Goal: Information Seeking & Learning: Learn about a topic

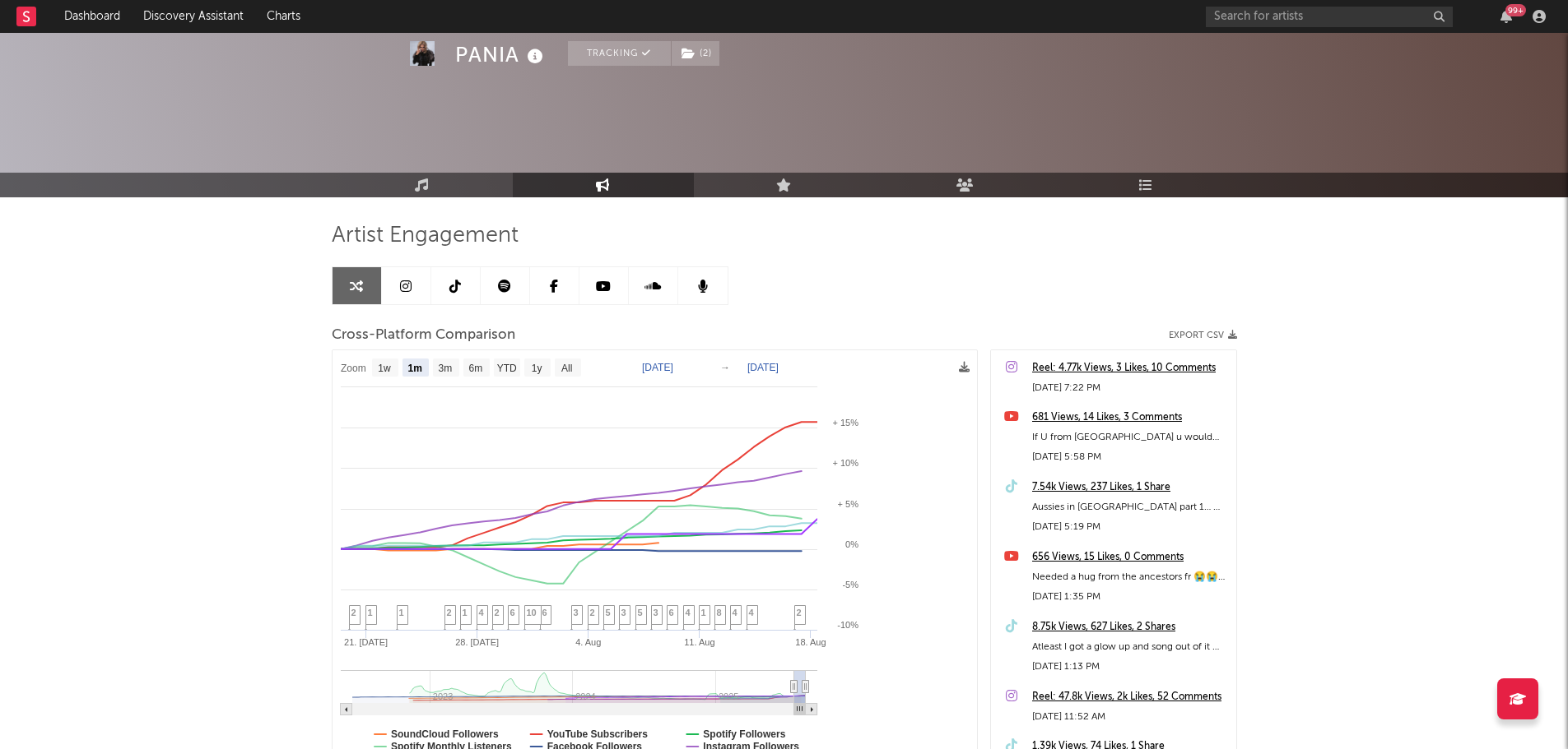
select select "1m"
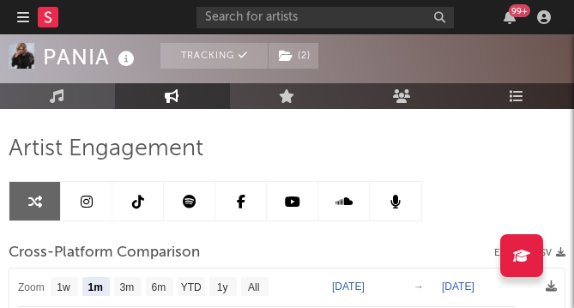
select select "1m"
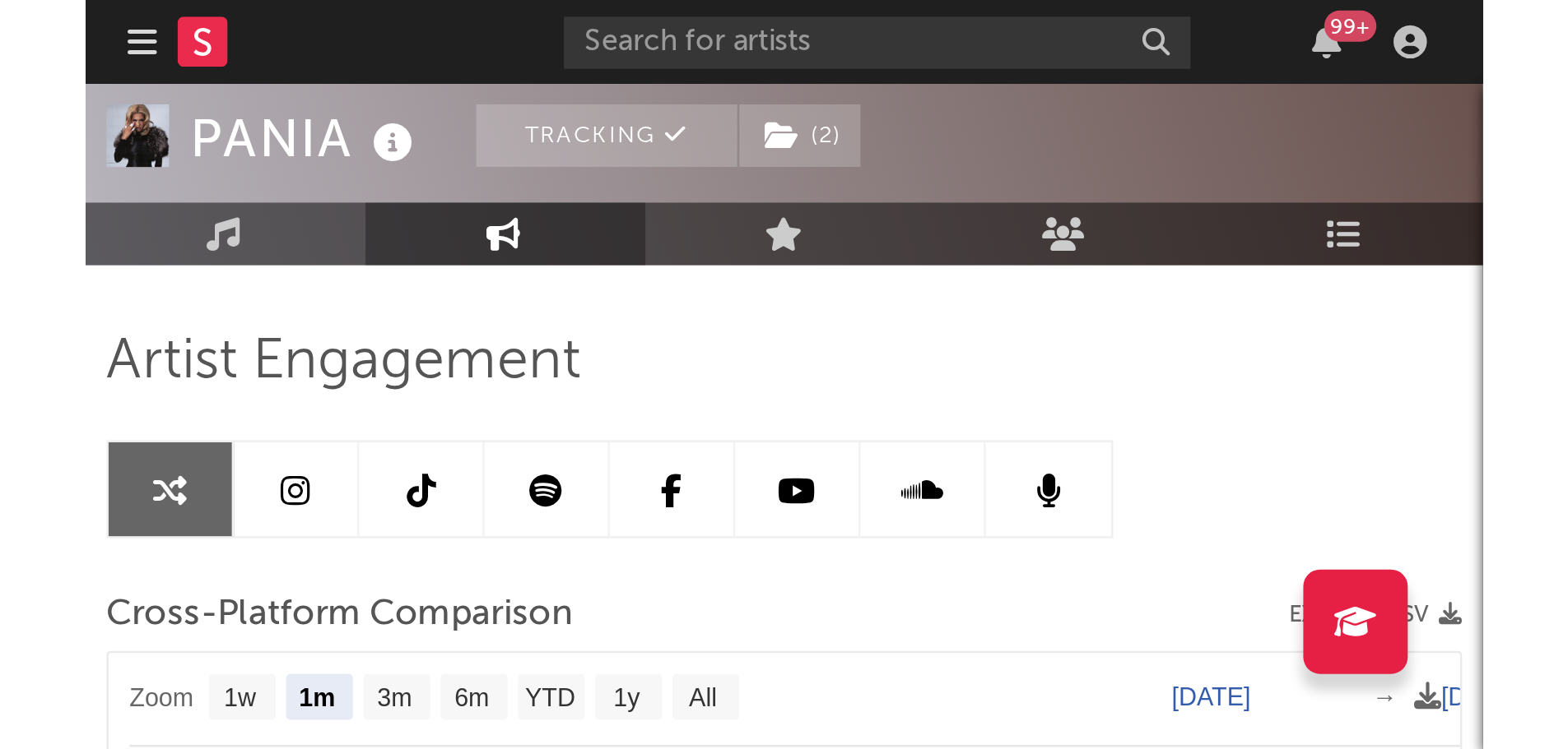
scroll to position [93, 0]
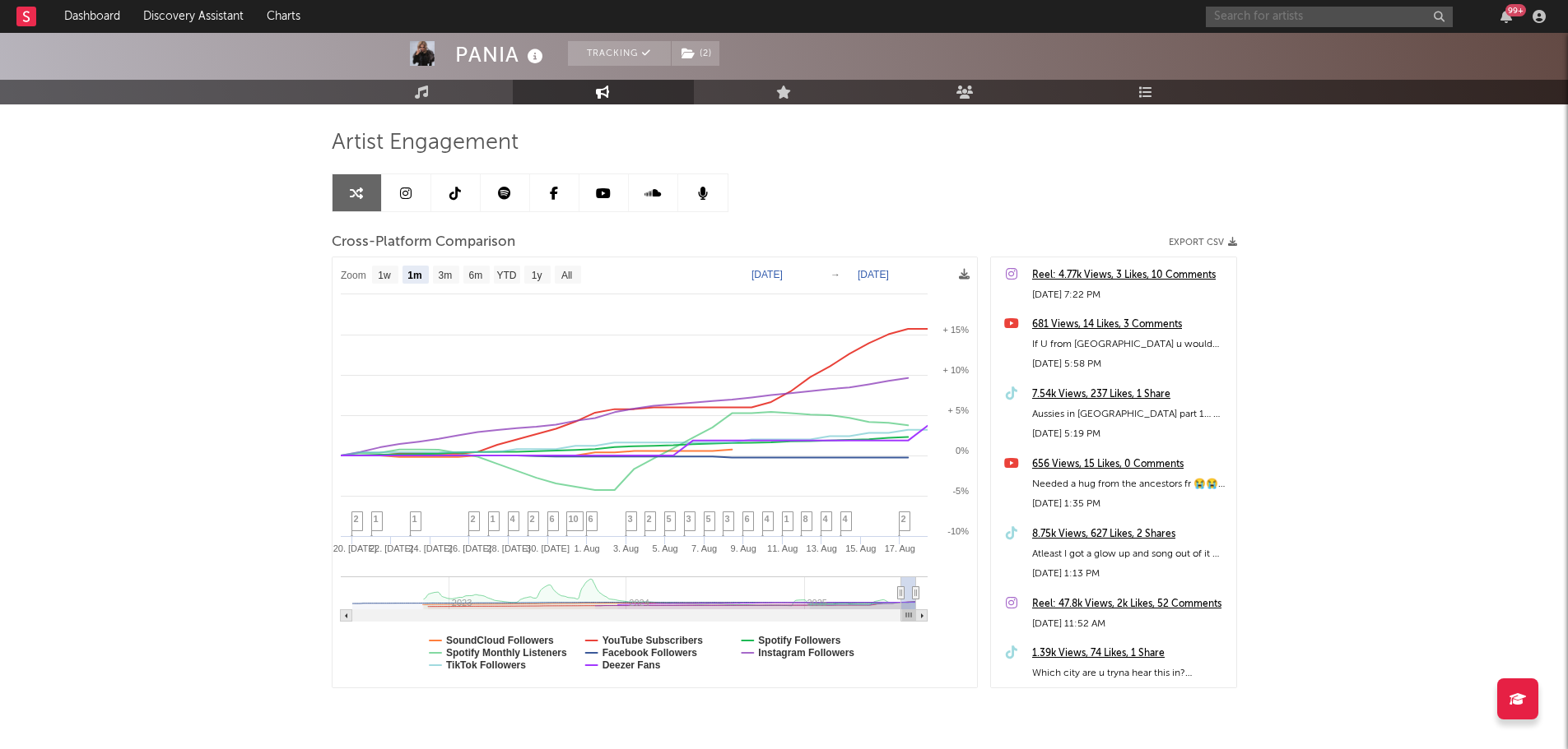
click at [1376, 22] on input "text" at bounding box center [1329, 16] width 247 height 20
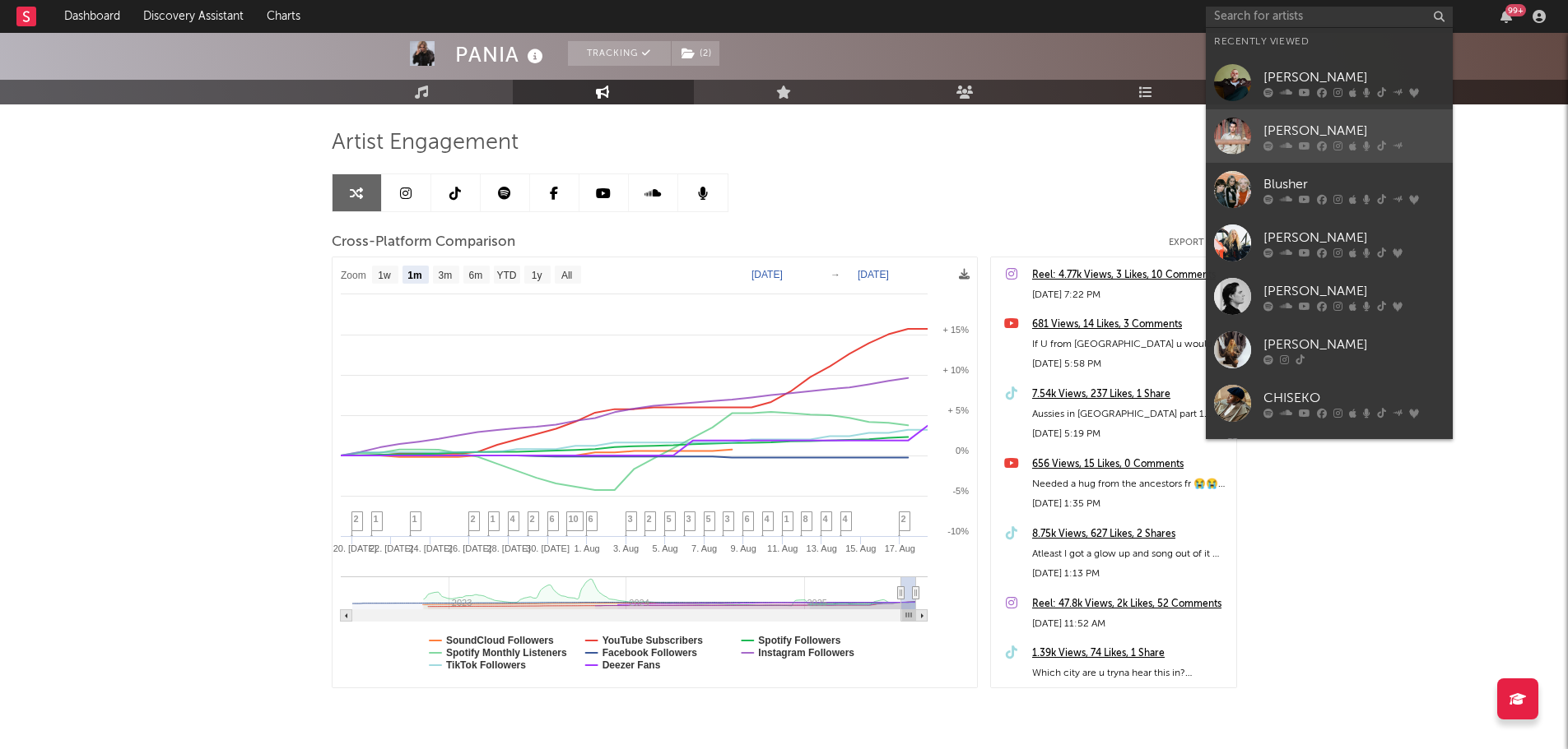
click at [1238, 147] on div at bounding box center [1232, 136] width 37 height 37
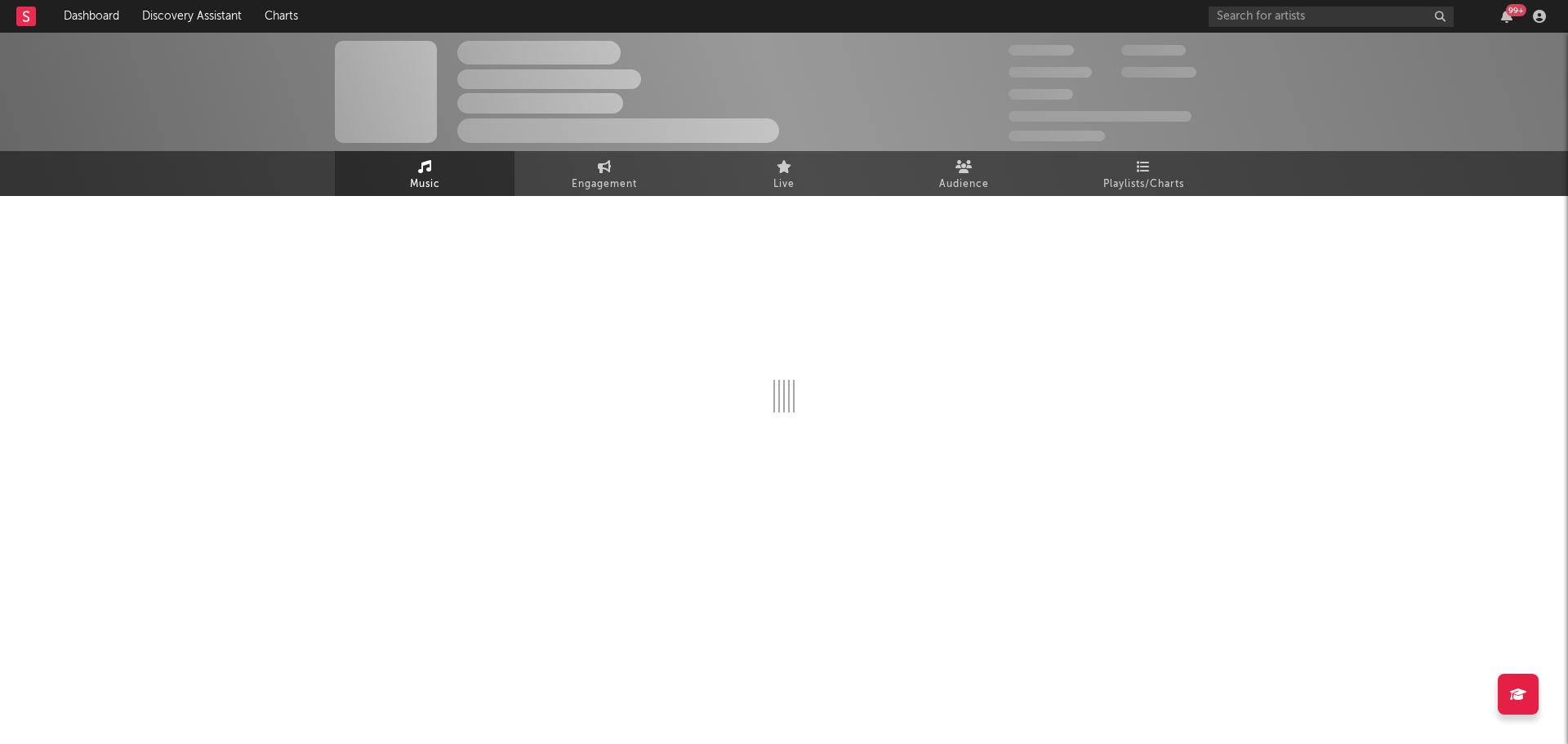
select select "6m"
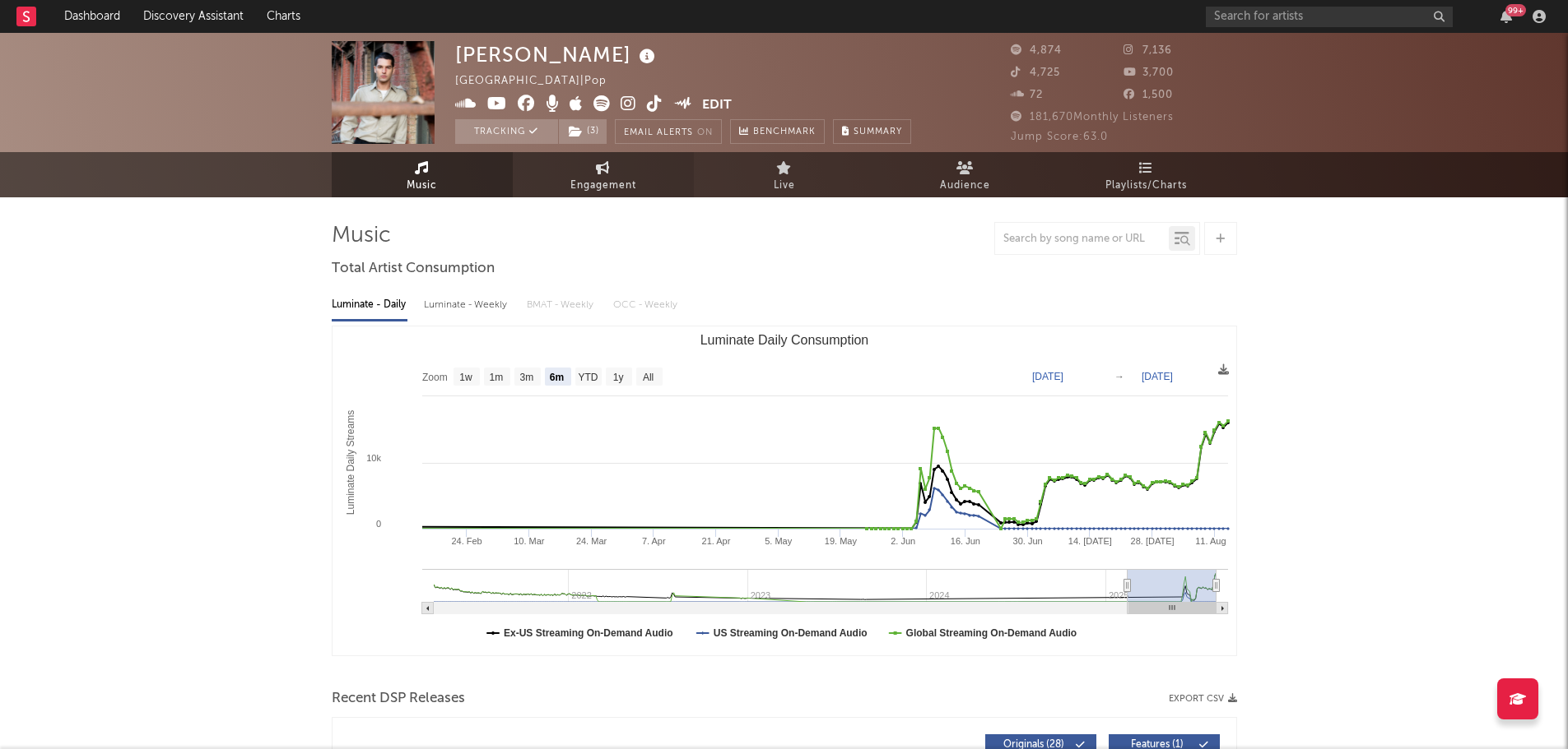
click at [666, 178] on link "Engagement" at bounding box center [603, 175] width 181 height 45
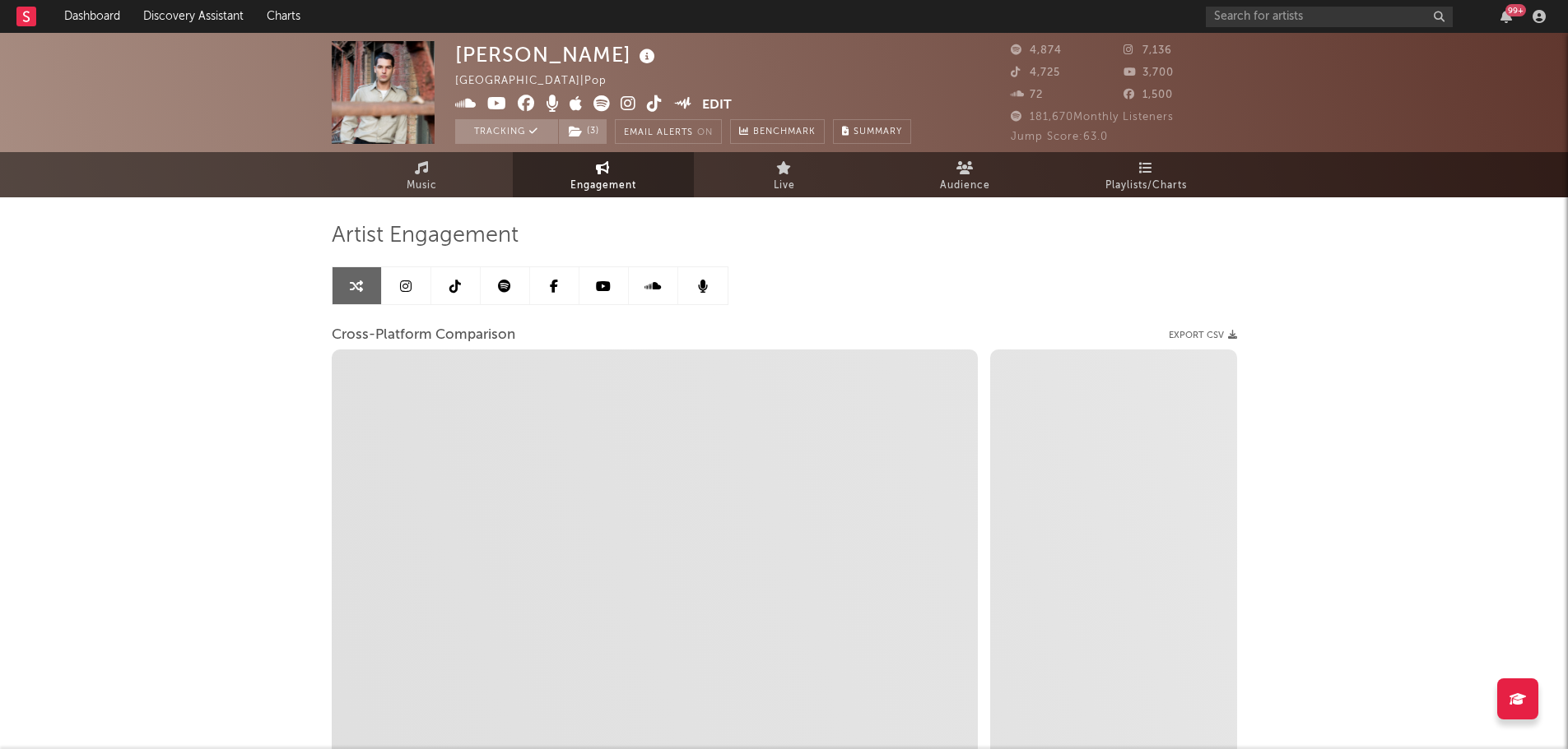
select select "1w"
select select "1m"
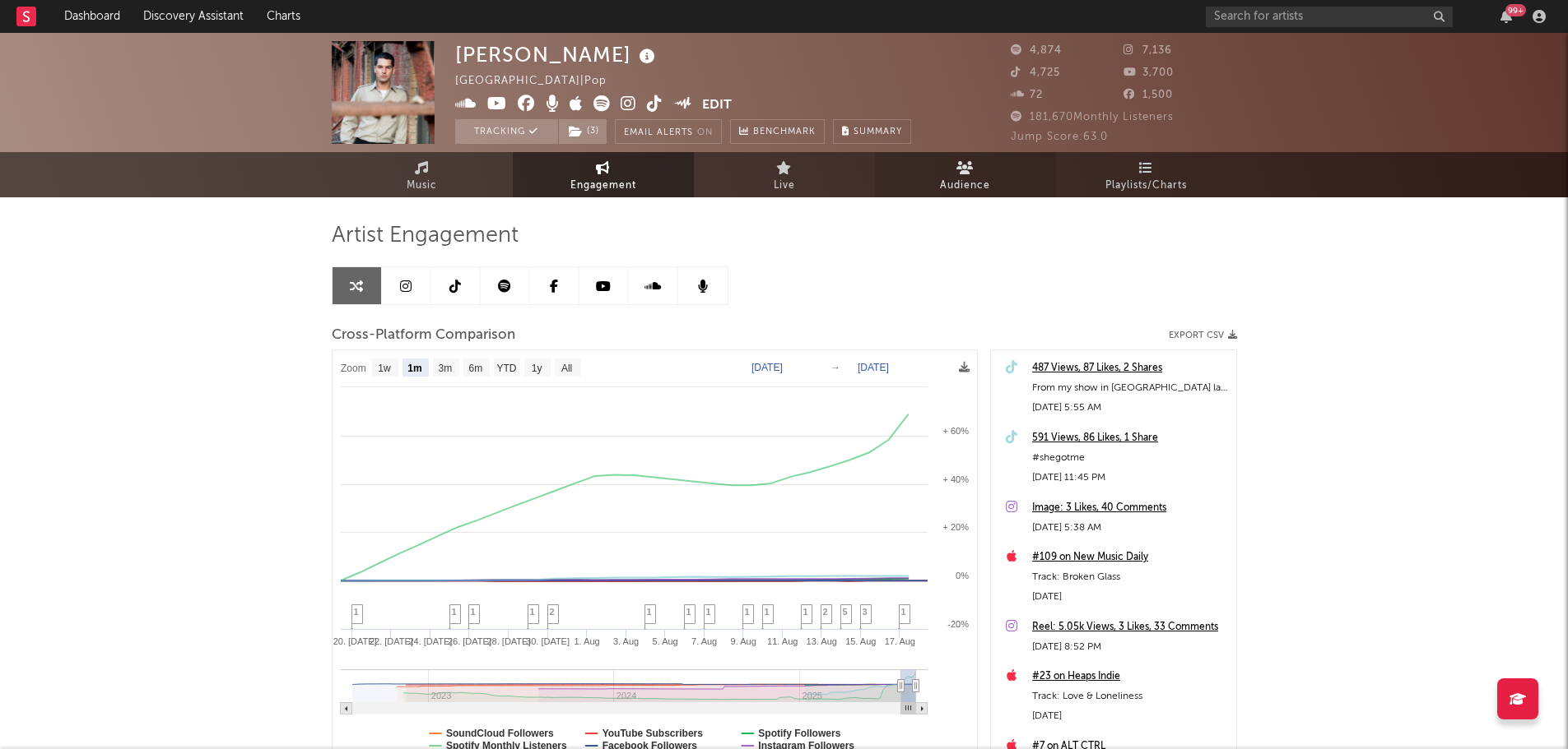
click at [1144, 165] on icon at bounding box center [1146, 168] width 14 height 13
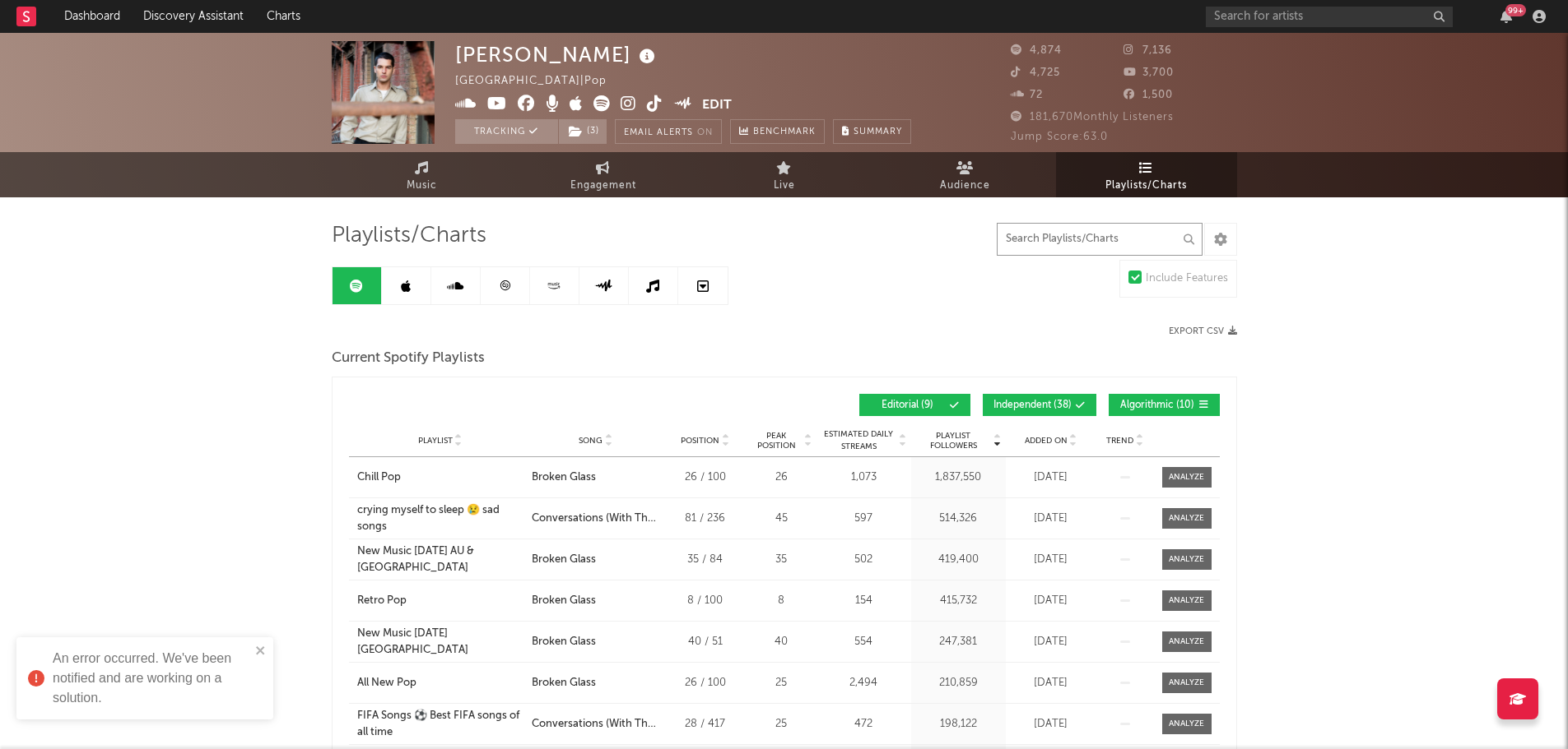
click at [1035, 236] on input "text" at bounding box center [1100, 239] width 205 height 33
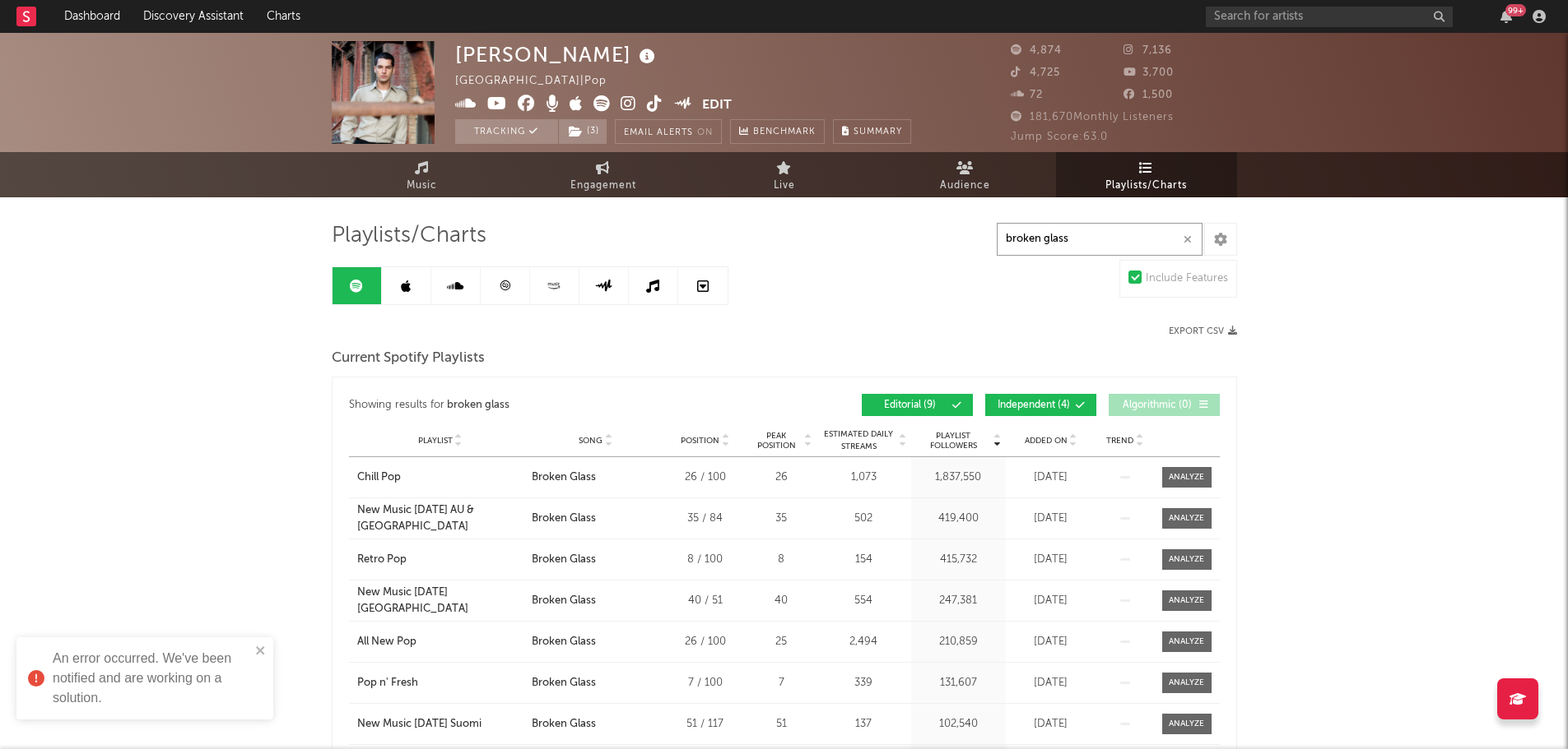
type input "broken glass"
click at [1034, 408] on span "Independent ( 4 )" at bounding box center [1033, 406] width 76 height 10
drag, startPoint x: 405, startPoint y: 278, endPoint x: 526, endPoint y: 321, distance: 128.4
click at [405, 278] on link at bounding box center [406, 286] width 49 height 37
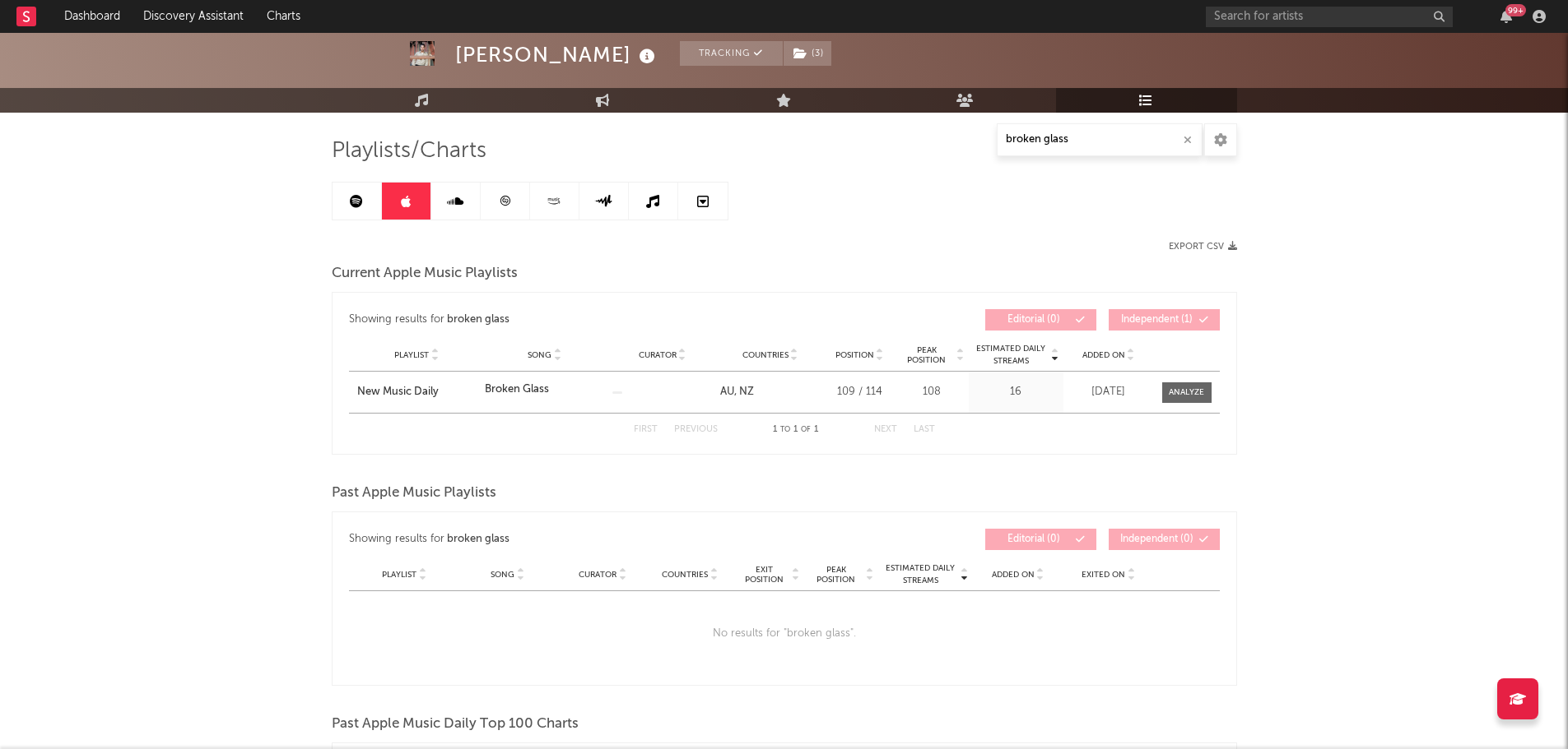
scroll to position [82, 0]
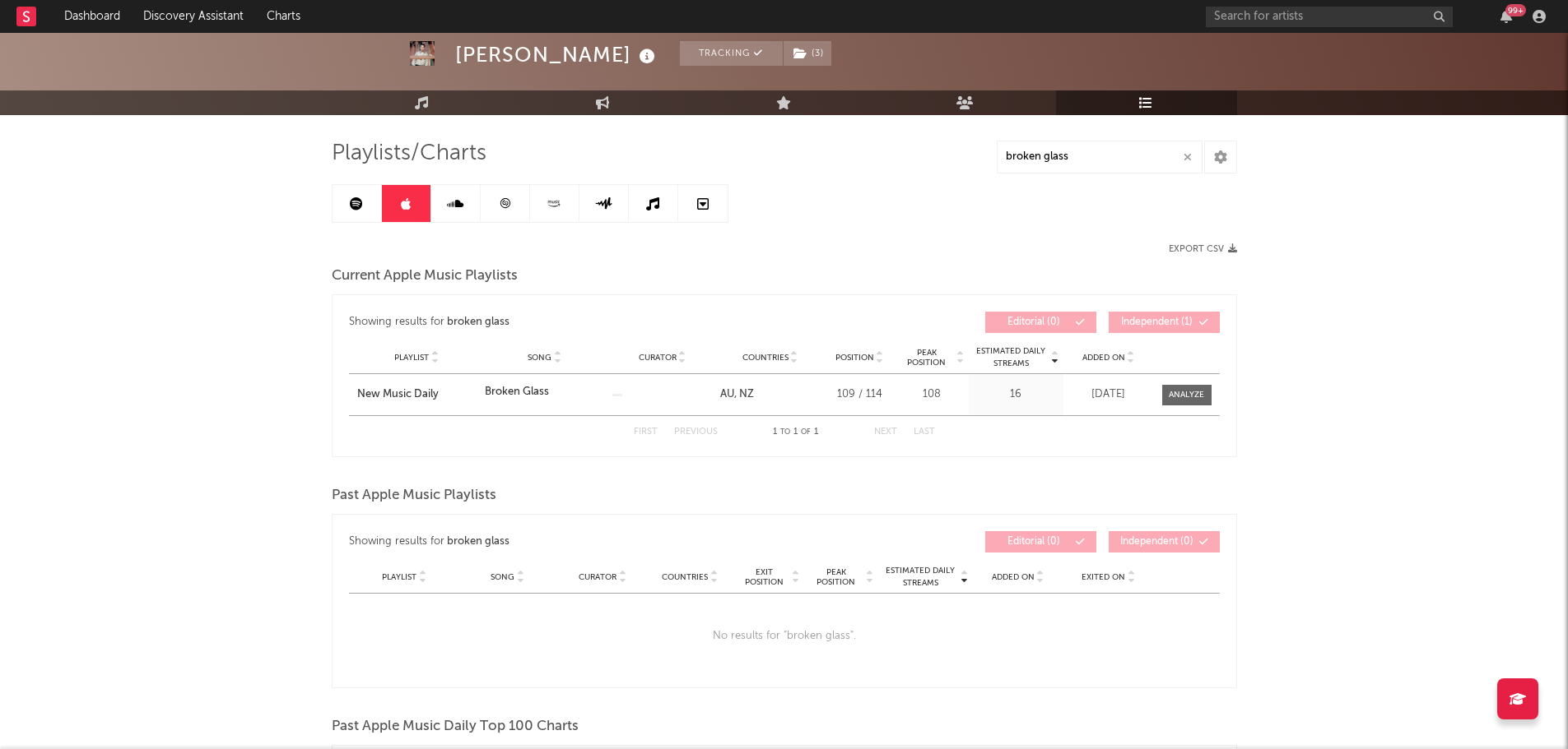
click at [459, 220] on link at bounding box center [455, 203] width 49 height 37
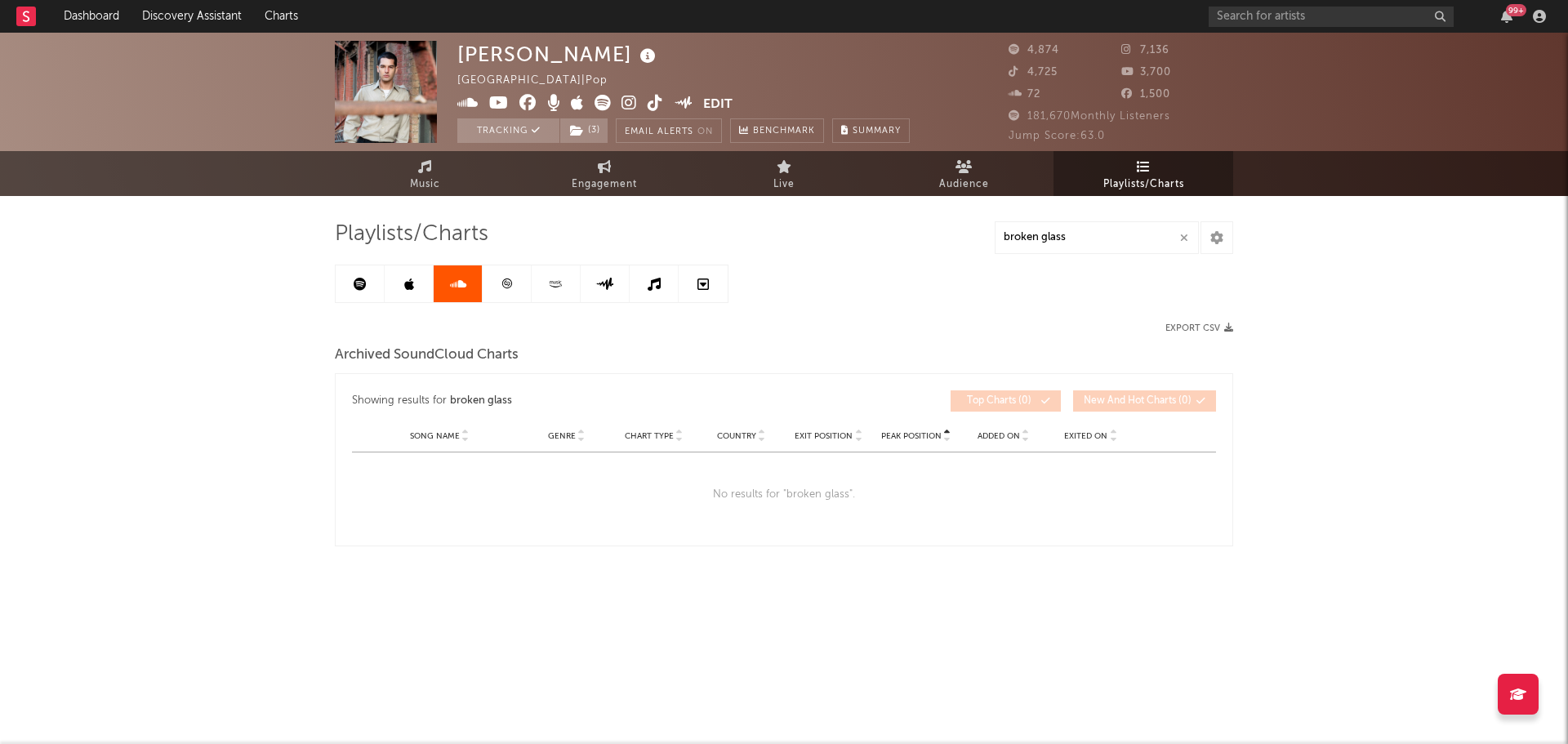
click at [506, 284] on icon at bounding box center [506, 284] width 12 height 12
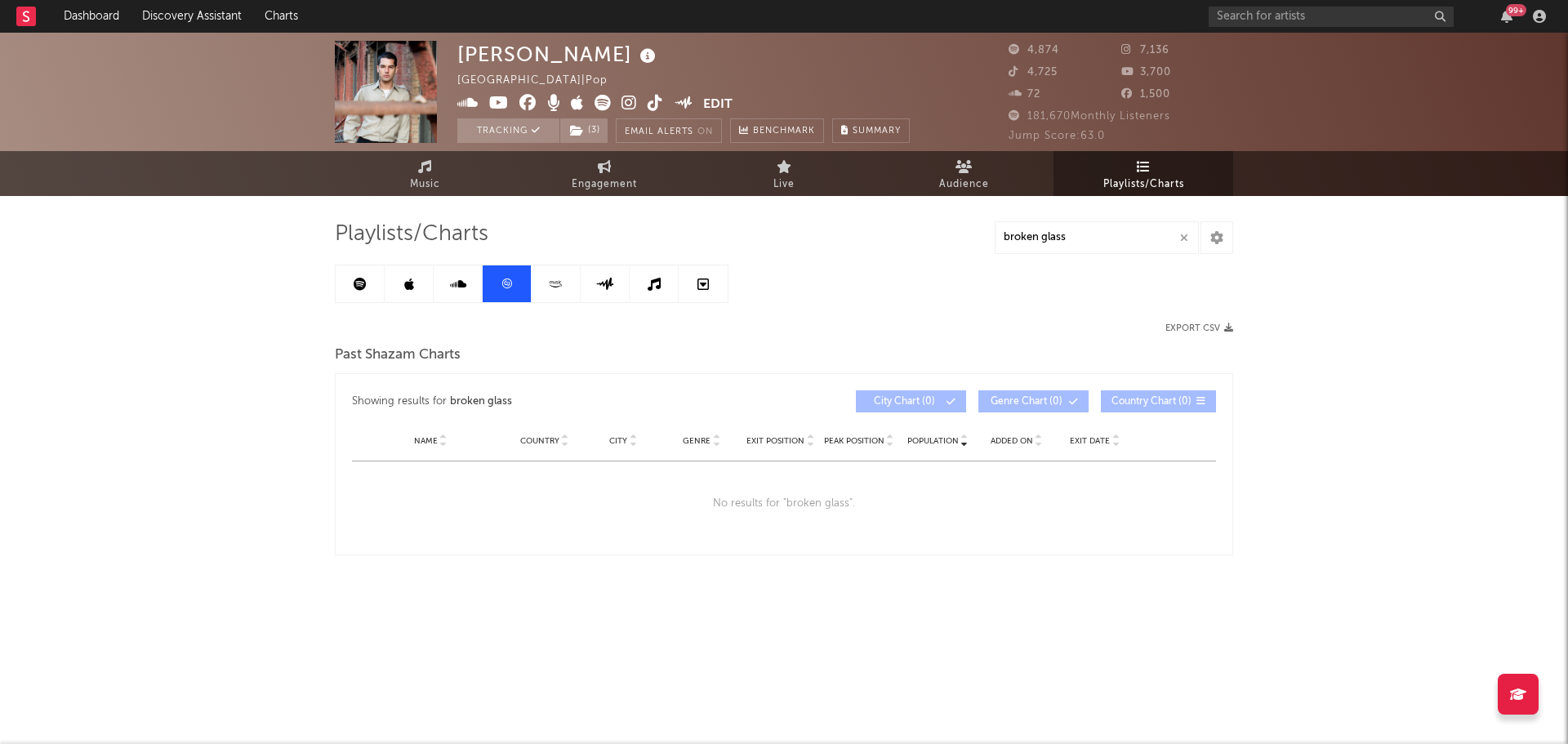
click at [554, 288] on icon at bounding box center [556, 284] width 19 height 12
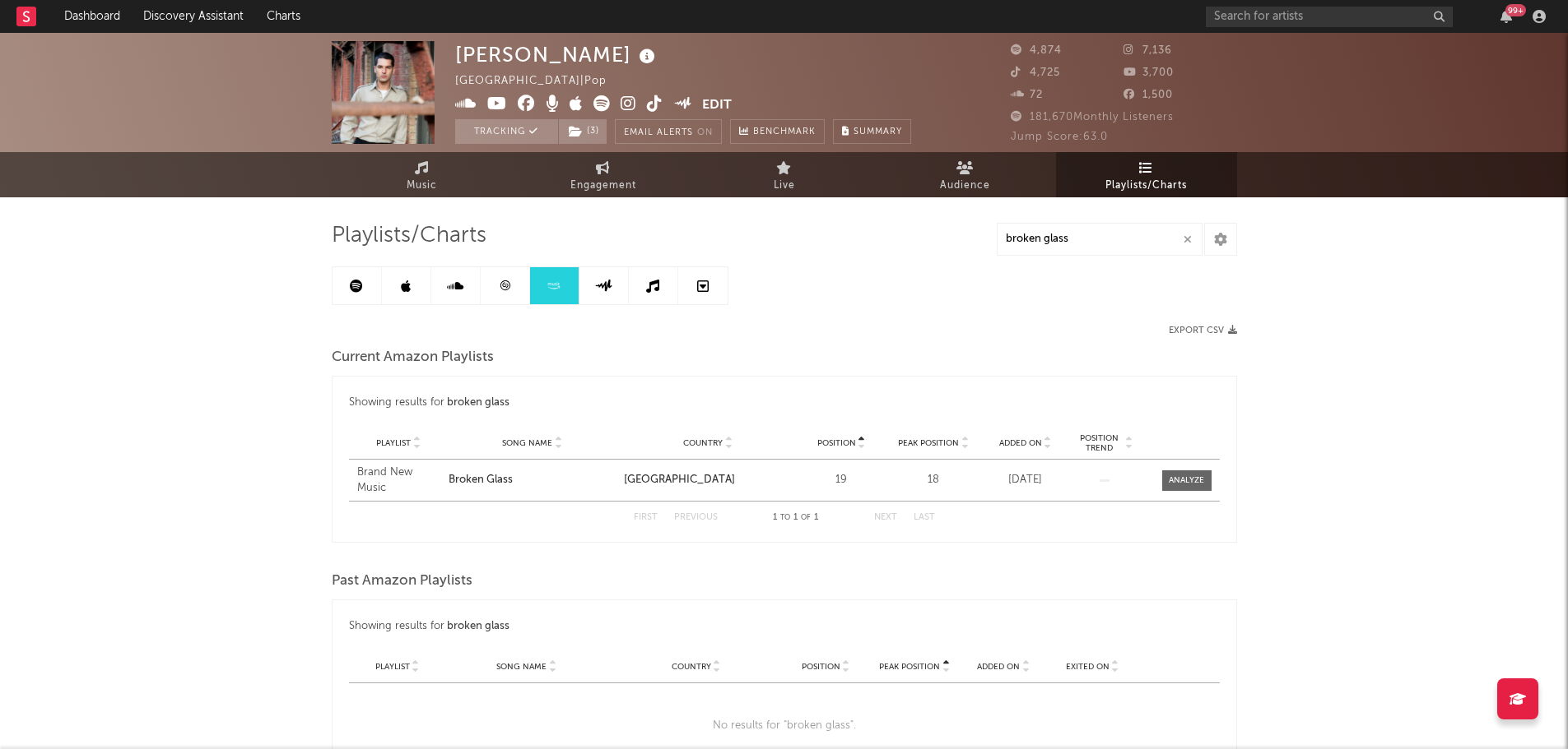
click at [624, 293] on link at bounding box center [604, 286] width 49 height 37
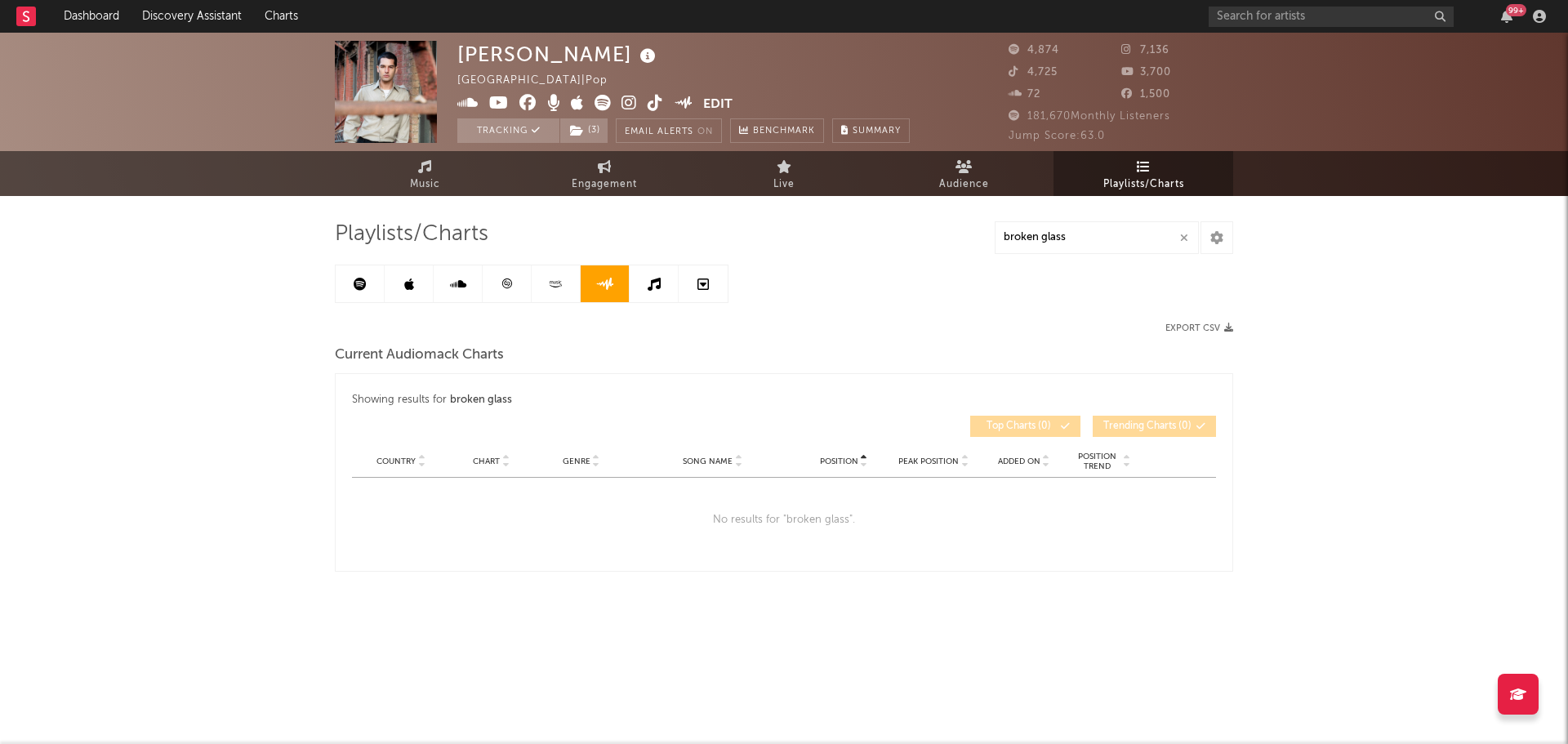
click at [660, 294] on link at bounding box center [653, 284] width 49 height 37
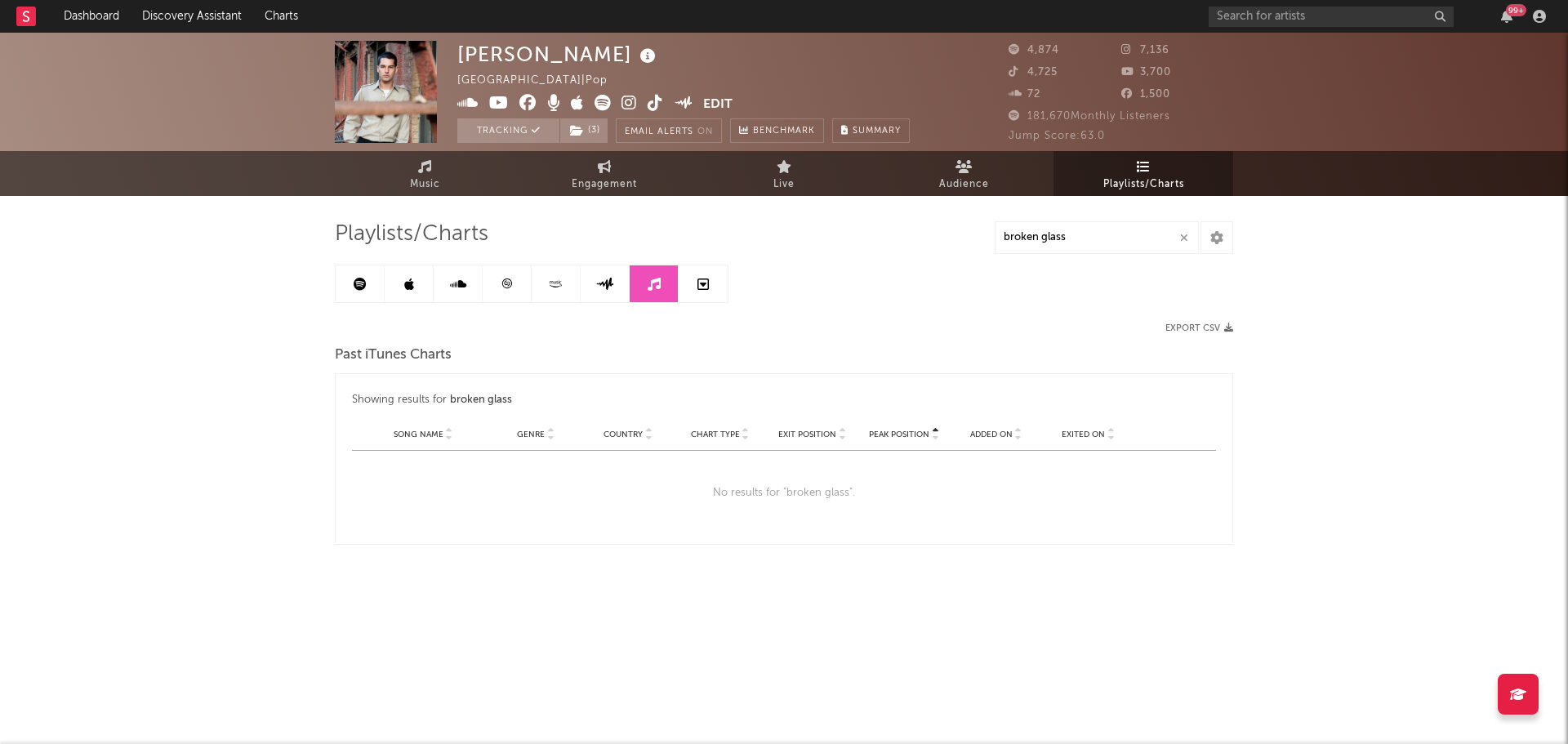
click at [687, 291] on link at bounding box center [703, 284] width 49 height 37
click at [594, 175] on span "Engagement" at bounding box center [604, 185] width 66 height 20
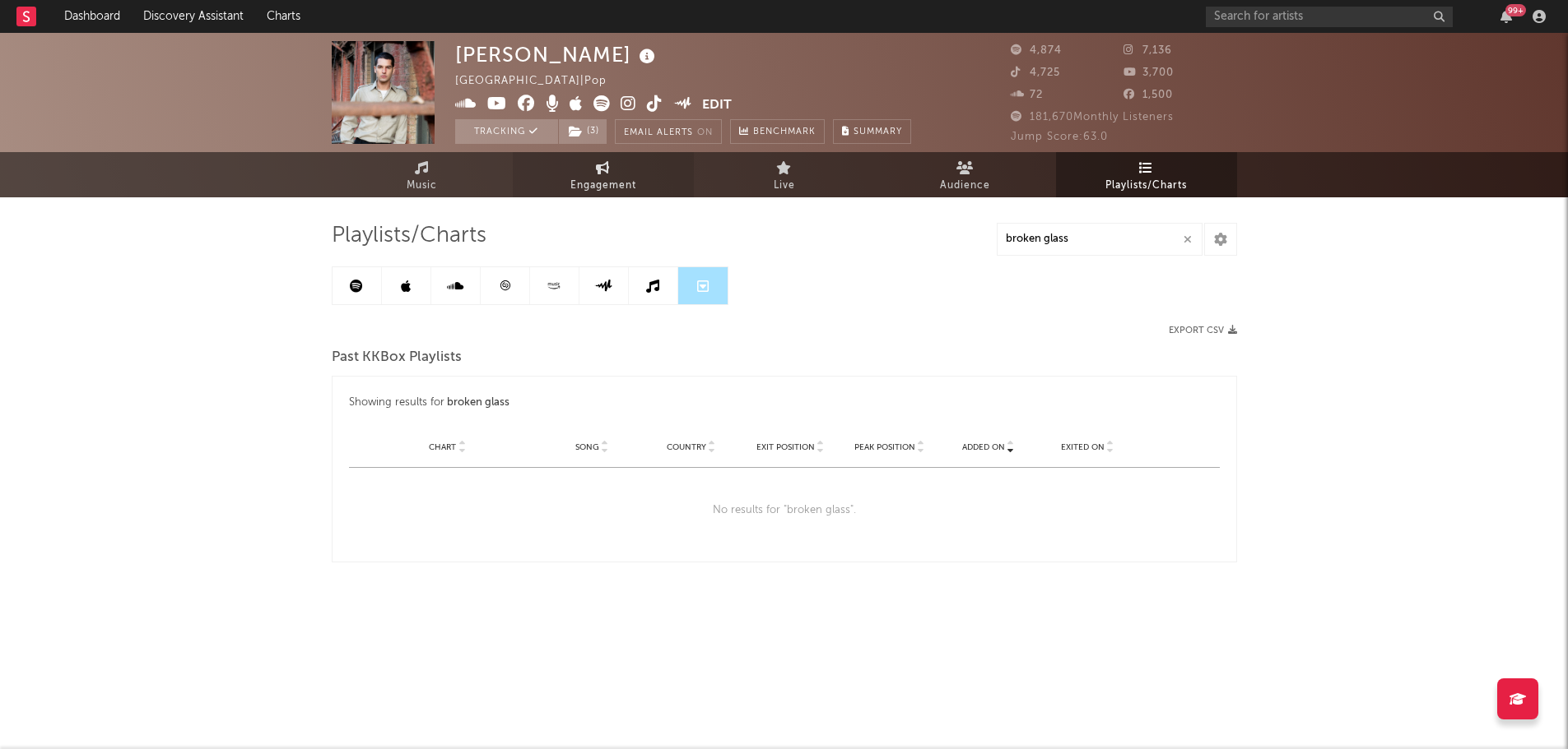
select select "1w"
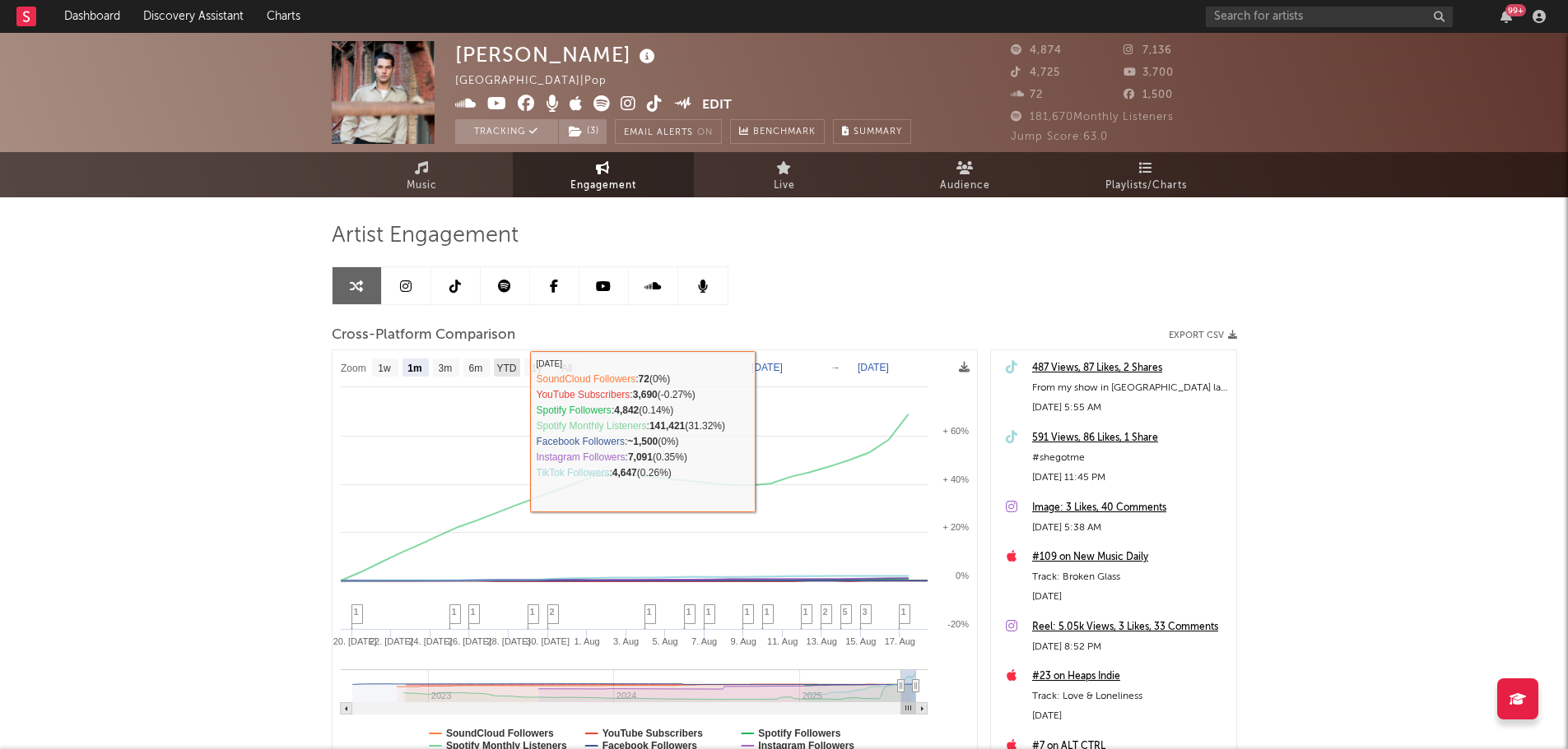
drag, startPoint x: 509, startPoint y: 363, endPoint x: 556, endPoint y: 374, distance: 48.3
click at [509, 363] on text "YTD" at bounding box center [506, 368] width 20 height 12
select select "YTD"
type input "[DATE]"
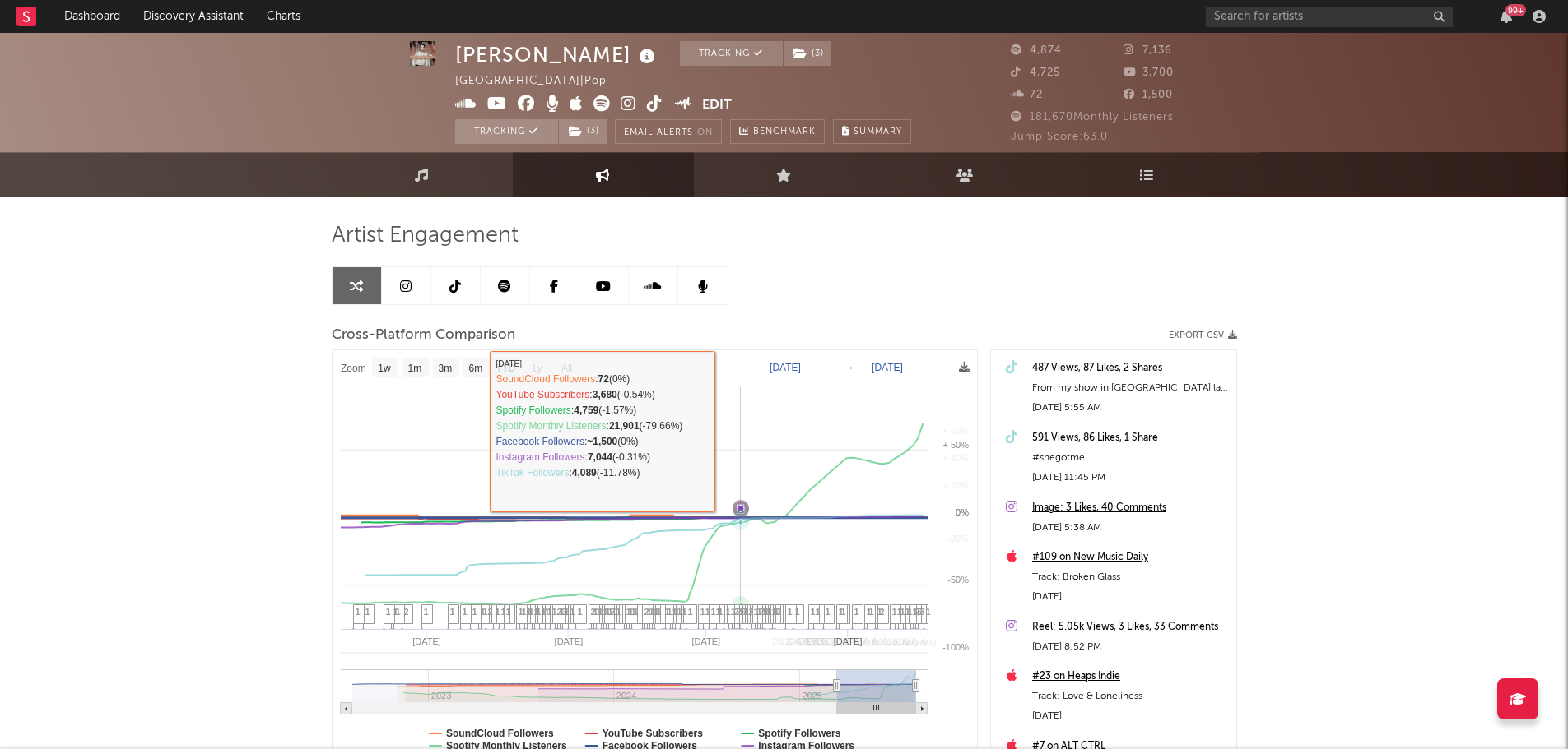
select select "1w"
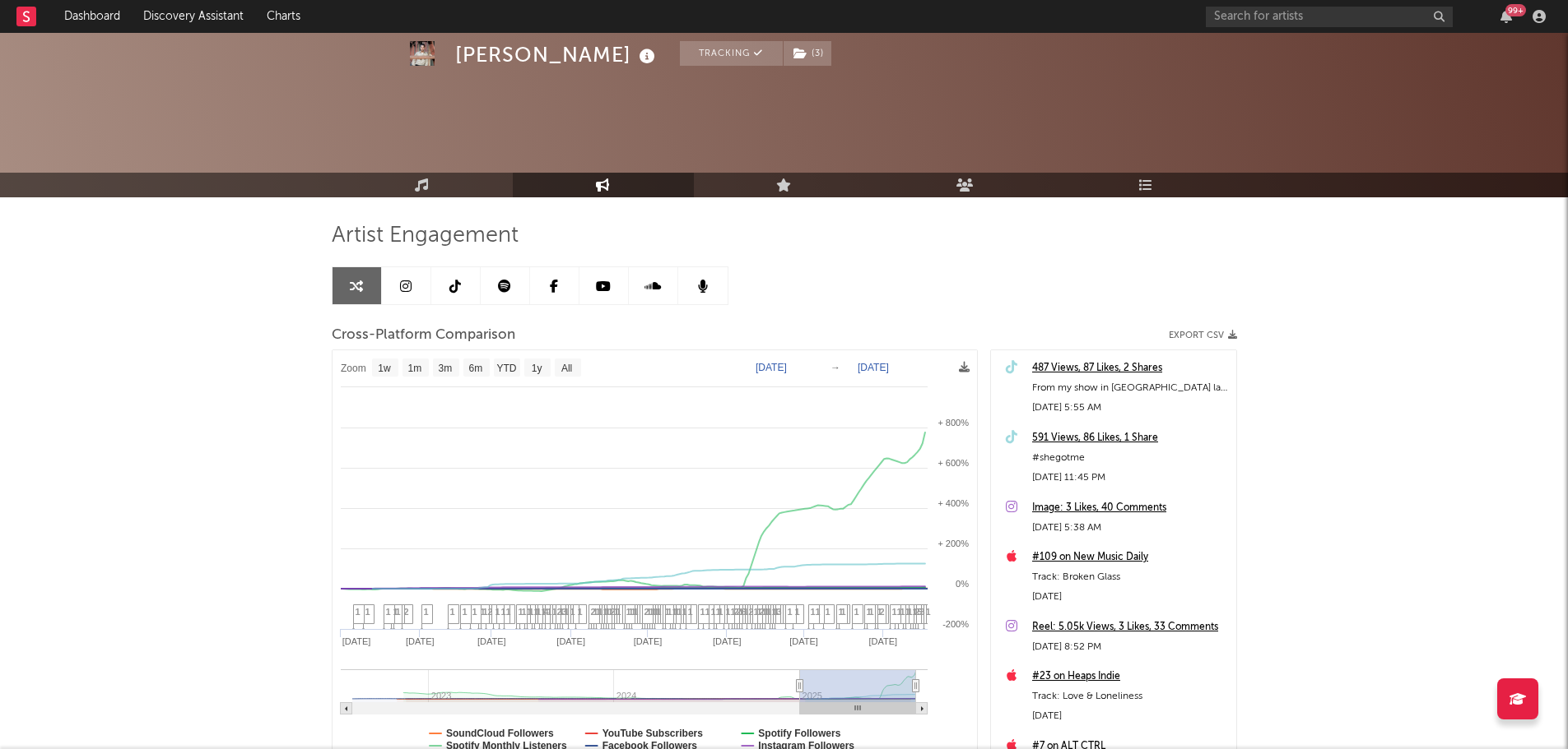
scroll to position [148, 0]
